Goal: Task Accomplishment & Management: Manage account settings

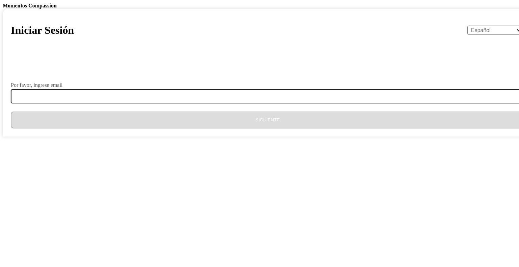
select select "es"
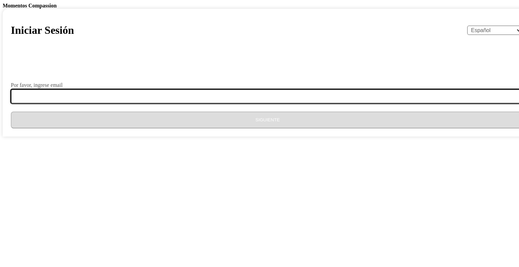
click at [215, 103] on input "Por favor, ingrese email" at bounding box center [272, 96] width 522 height 14
type input "[EMAIL_ADDRESS][DOMAIN_NAME]"
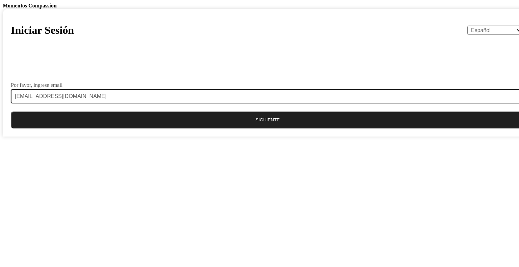
click at [265, 128] on button "Siguiente" at bounding box center [268, 120] width 514 height 17
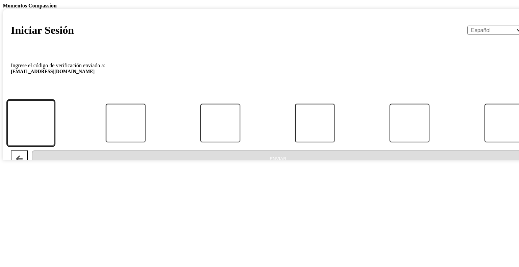
click at [55, 146] on input "Código" at bounding box center [31, 123] width 48 height 46
paste input "310763"
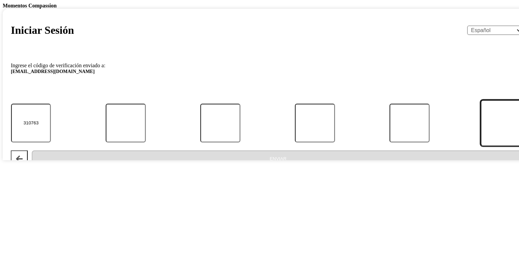
type input "3"
type input "1"
type input "0"
type input "7"
type input "6"
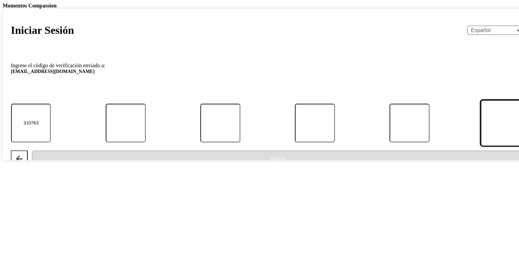
type input "3"
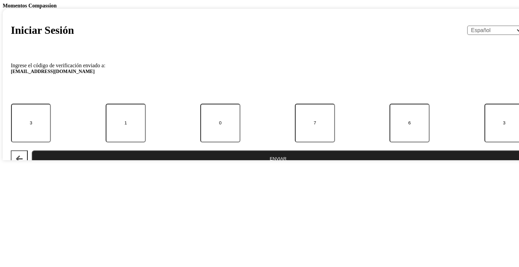
click at [233, 167] on button "Enviar" at bounding box center [278, 158] width 493 height 17
